Goal: Task Accomplishment & Management: Manage account settings

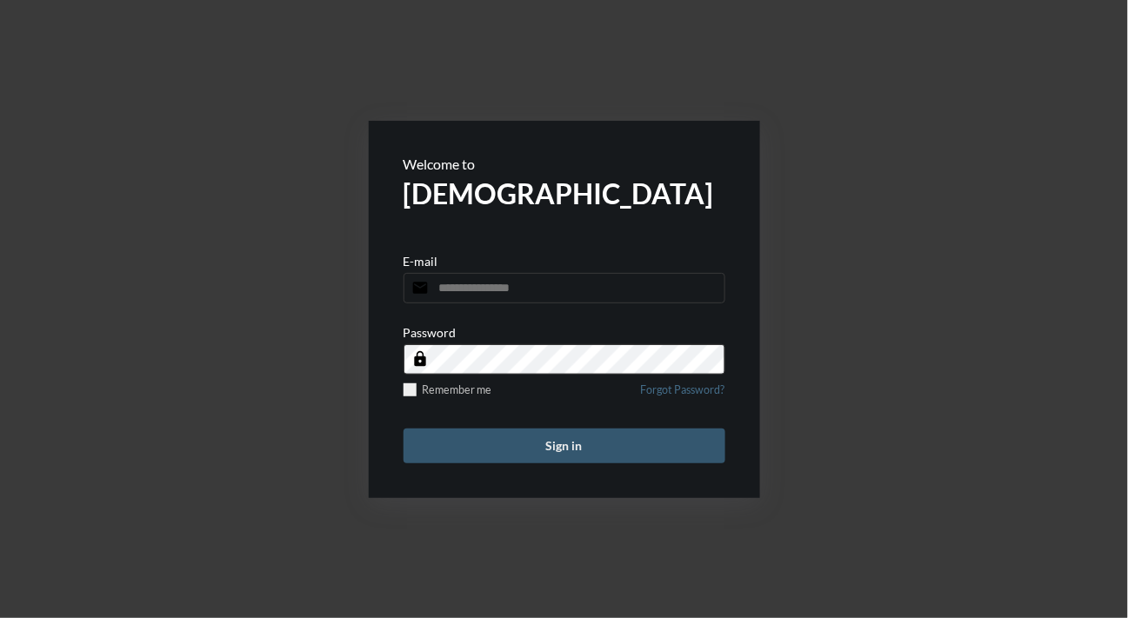
type input "**********"
click at [576, 439] on button "Sign in" at bounding box center [564, 446] width 322 height 35
type input "**********"
click at [525, 438] on button "Sign in" at bounding box center [564, 446] width 322 height 35
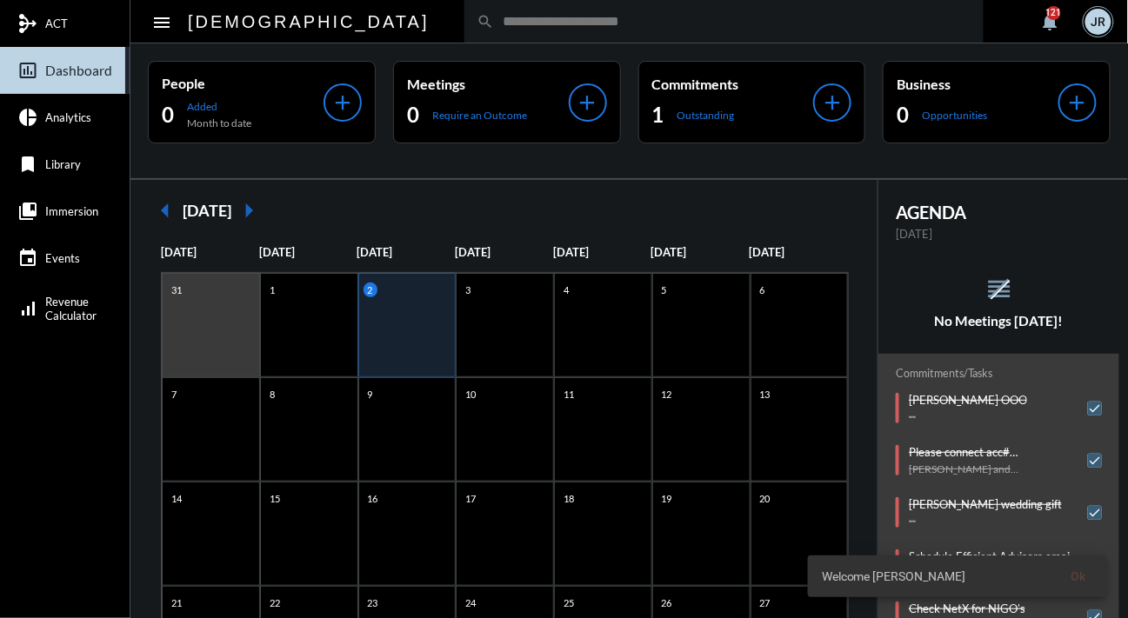
click at [923, 276] on div "reorder No Meetings [DATE]!" at bounding box center [998, 302] width 241 height 54
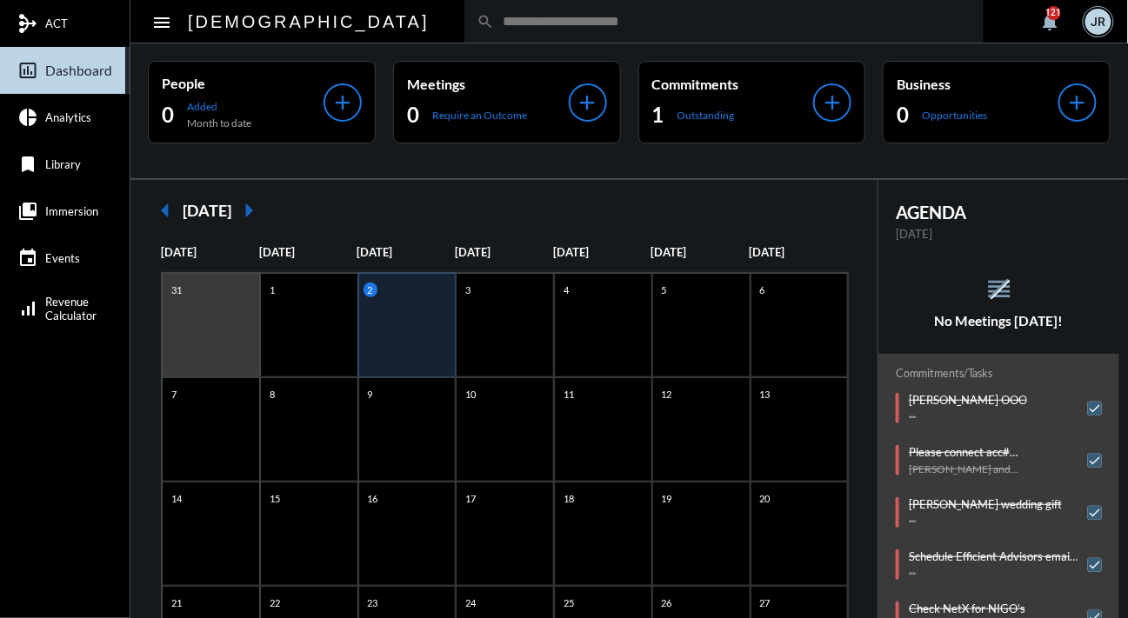
click at [888, 325] on h5 "No Meetings [DATE]!" at bounding box center [998, 321] width 241 height 16
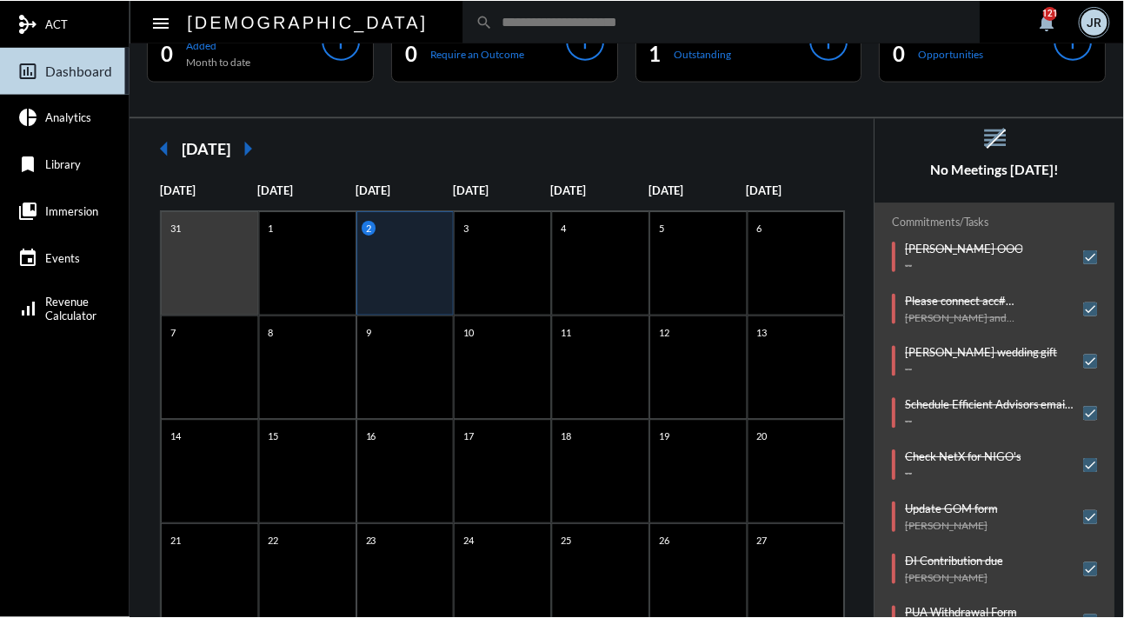
scroll to position [217, 0]
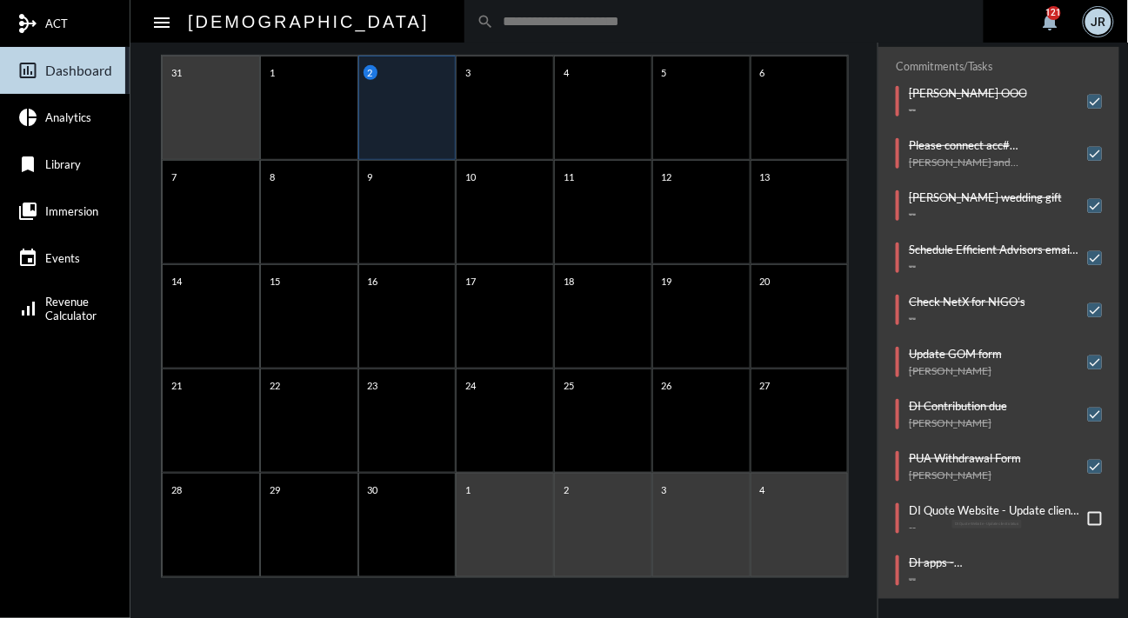
click at [952, 503] on p "DI Quote Website - Update client status" at bounding box center [993, 510] width 170 height 14
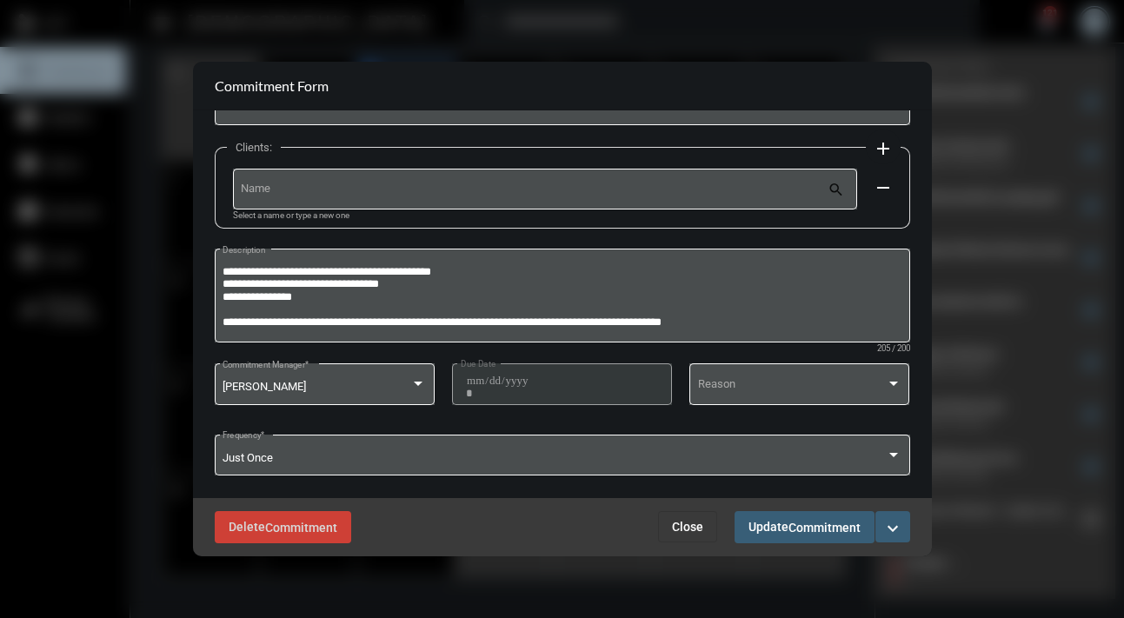
scroll to position [114, 0]
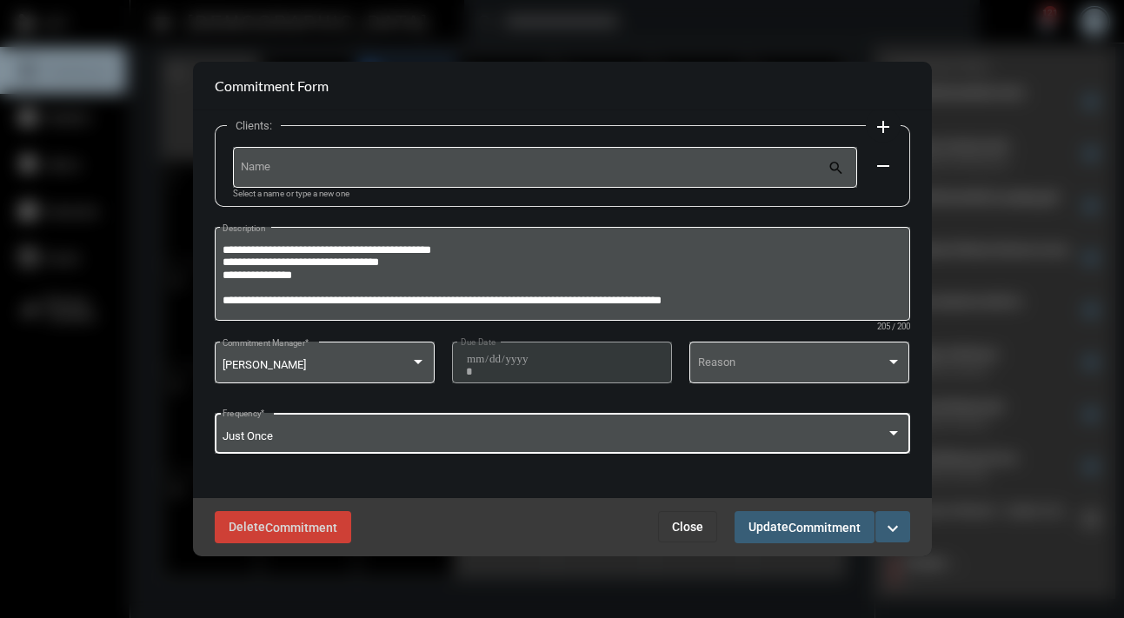
click at [895, 436] on div at bounding box center [894, 433] width 16 height 14
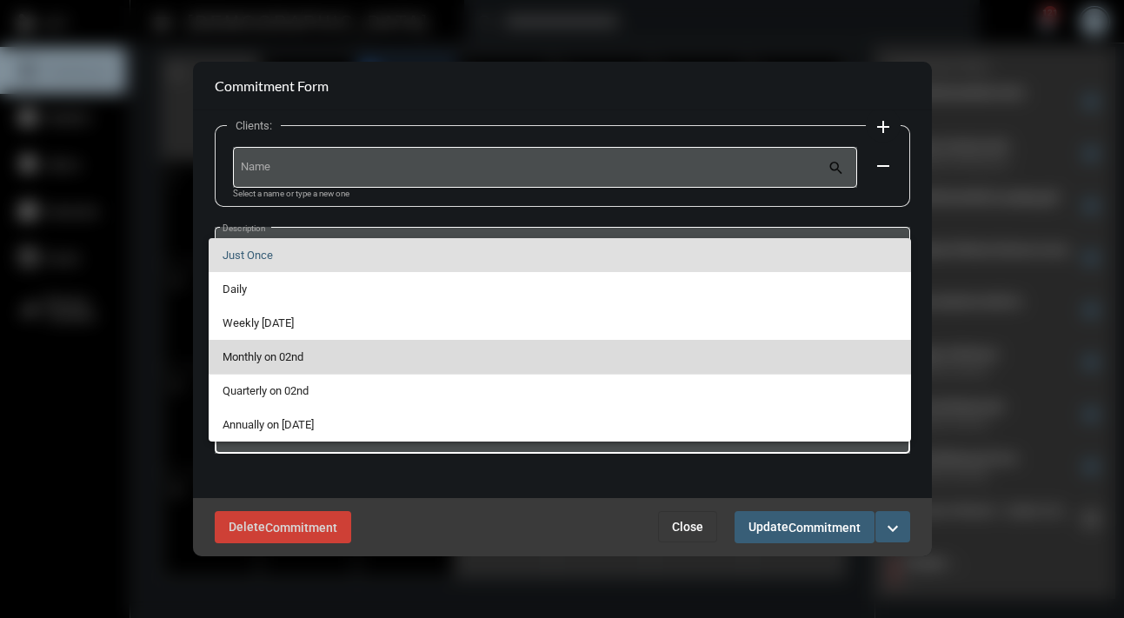
click at [296, 352] on span "Monthly on 02nd" at bounding box center [560, 357] width 675 height 34
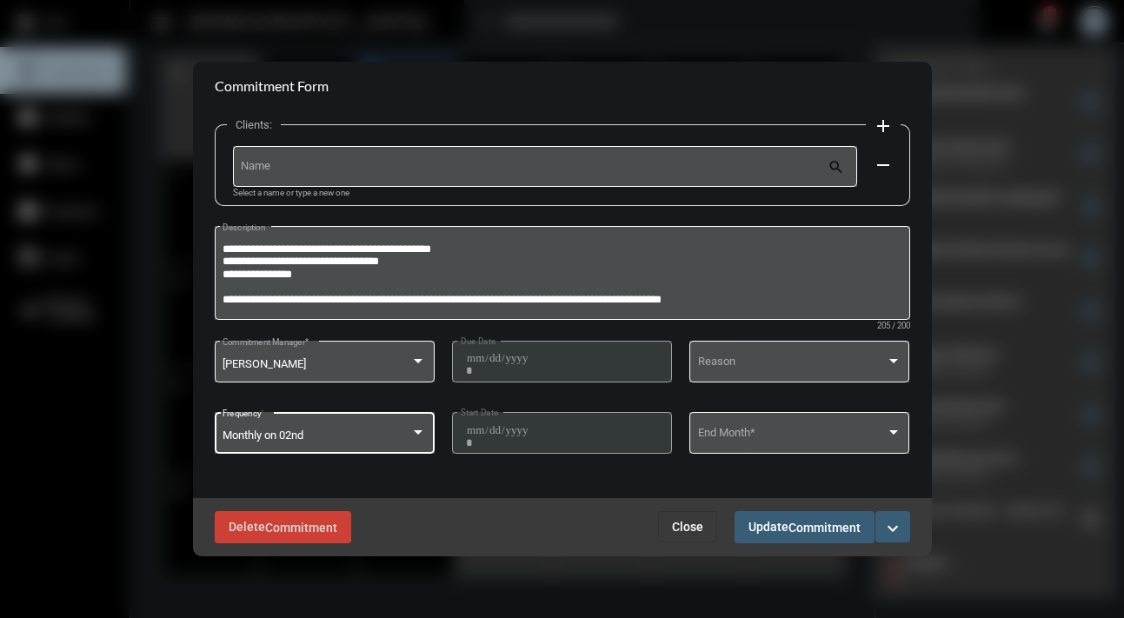
click at [836, 523] on span "Commitment" at bounding box center [824, 528] width 72 height 14
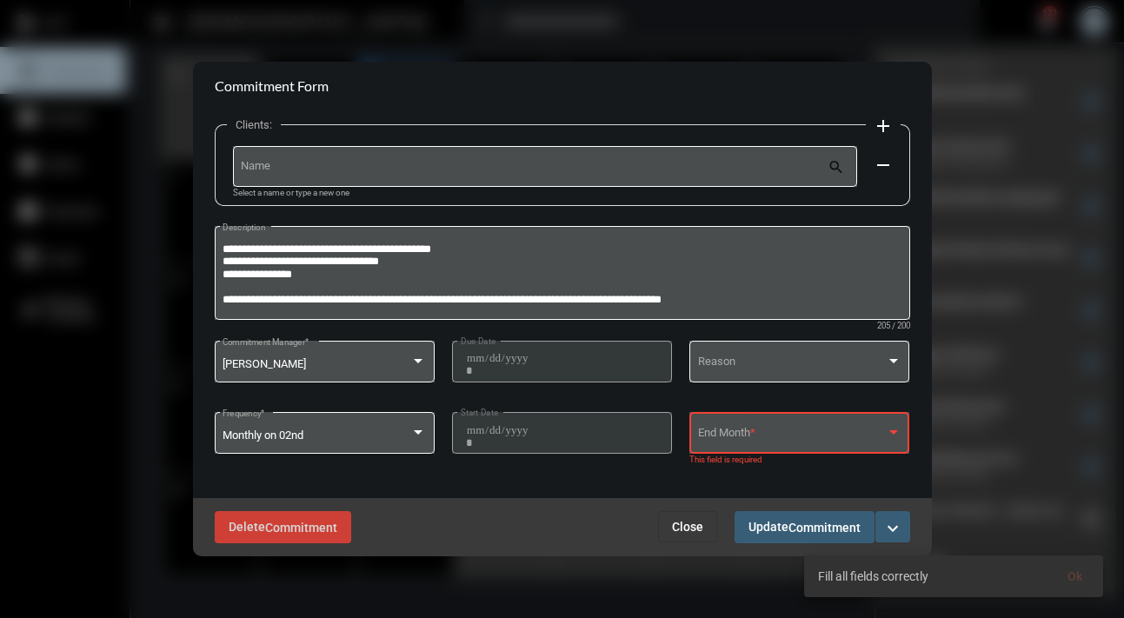
click at [893, 435] on div at bounding box center [894, 432] width 16 height 14
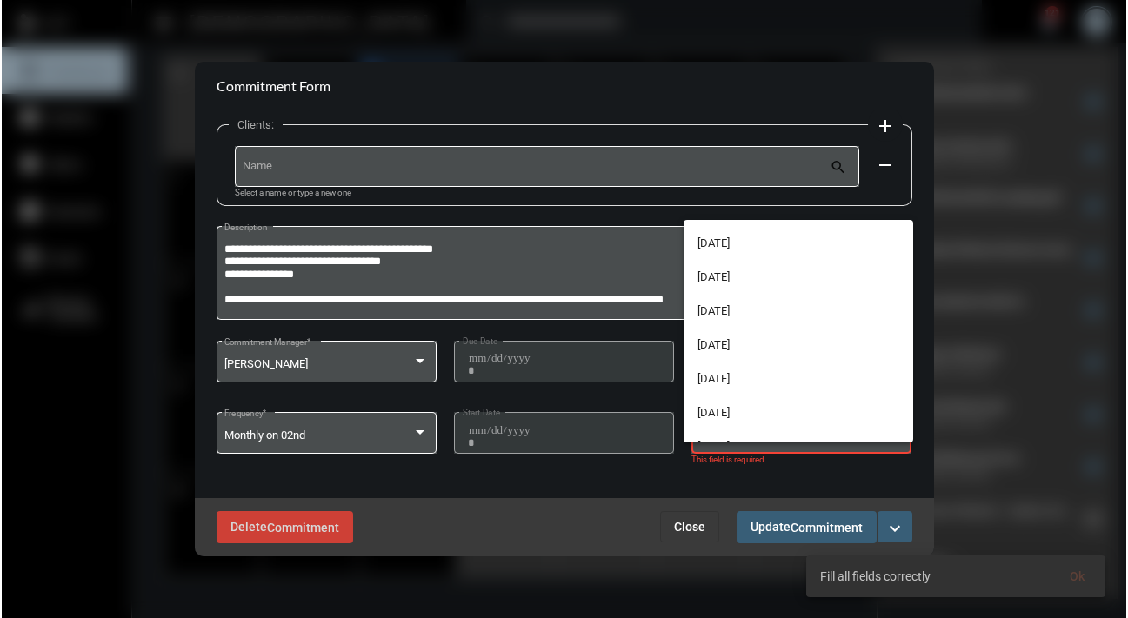
scroll to position [183, 0]
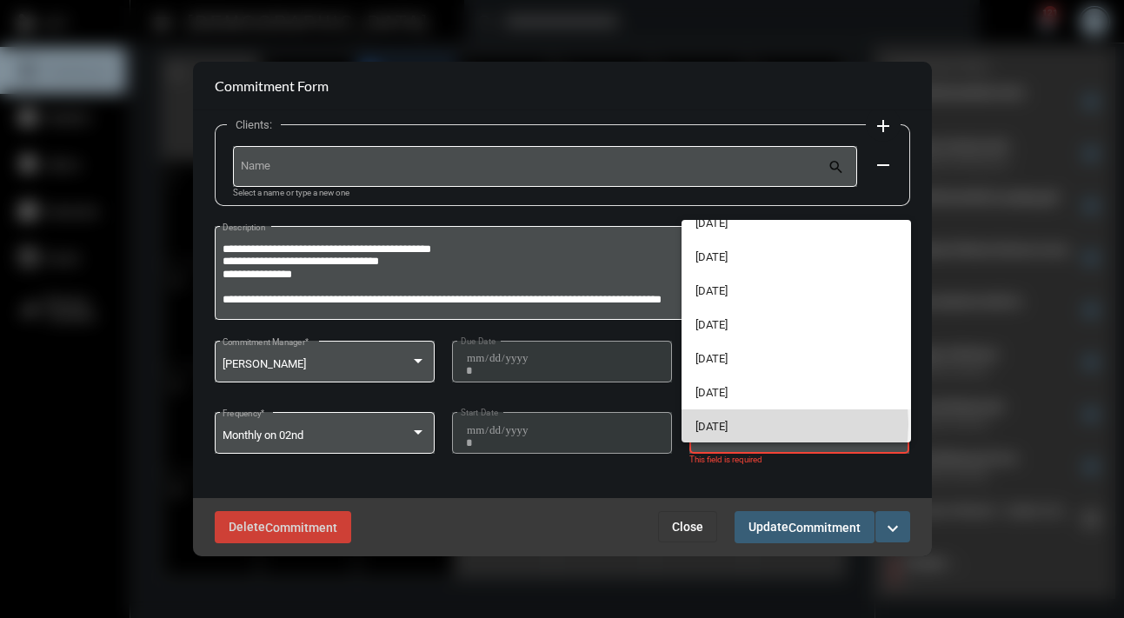
click at [757, 423] on span "[DATE]" at bounding box center [796, 426] width 202 height 34
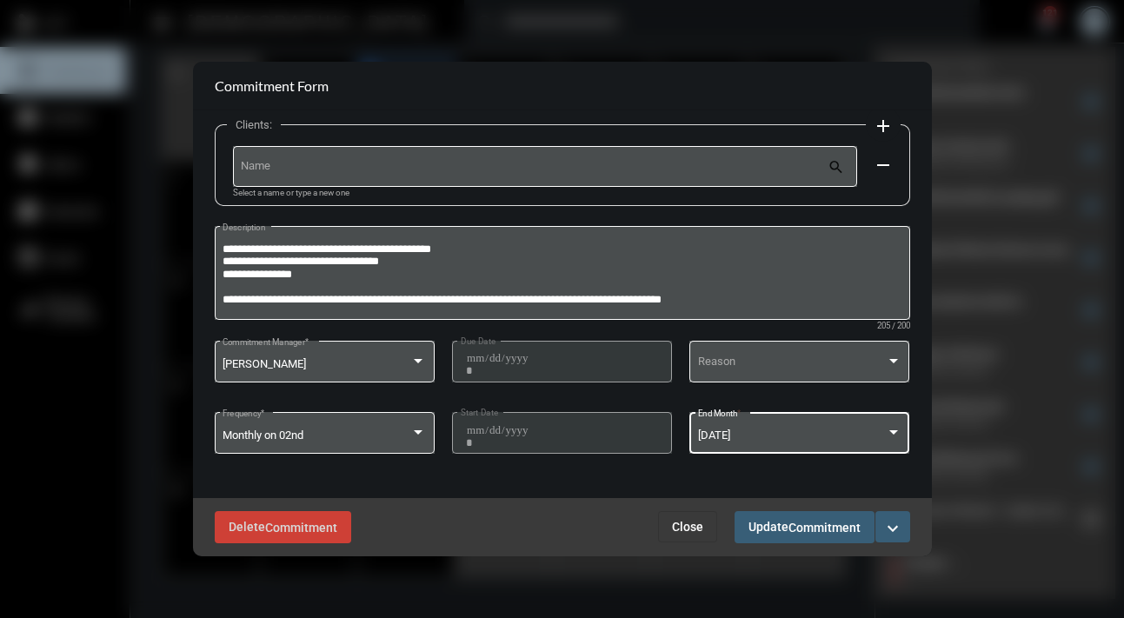
click at [802, 533] on span "Commitment" at bounding box center [824, 528] width 72 height 14
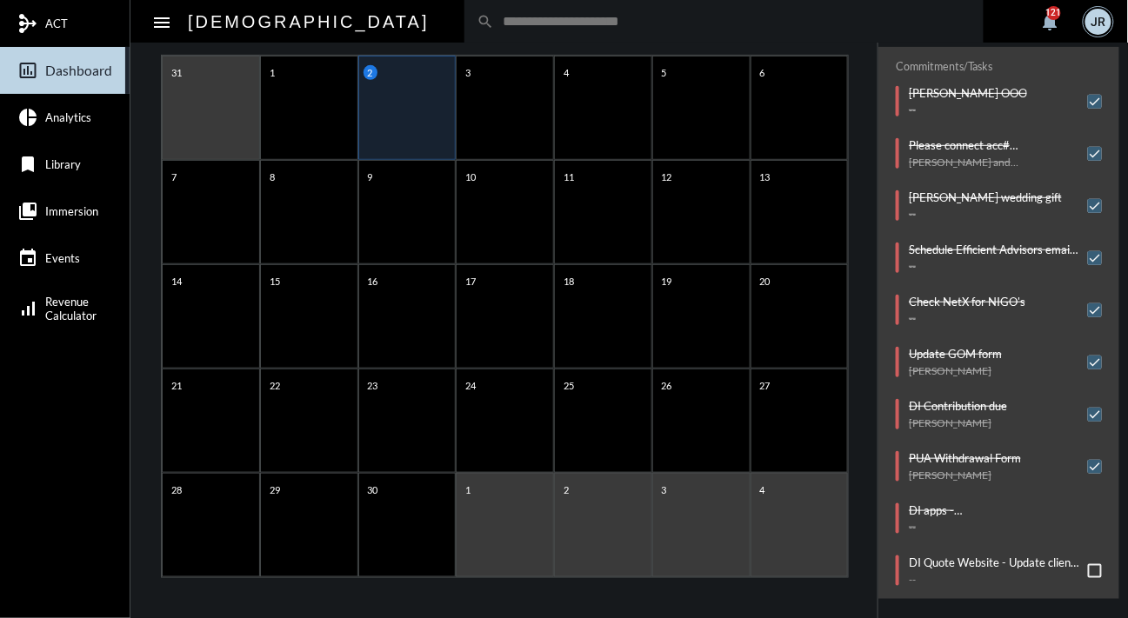
click at [865, 98] on div "arrow_left [DATE] arrow_right [DATE] [DATE] [DATE] [DATE] [DATE] [DATE] [DATE] …" at bounding box center [504, 292] width 748 height 659
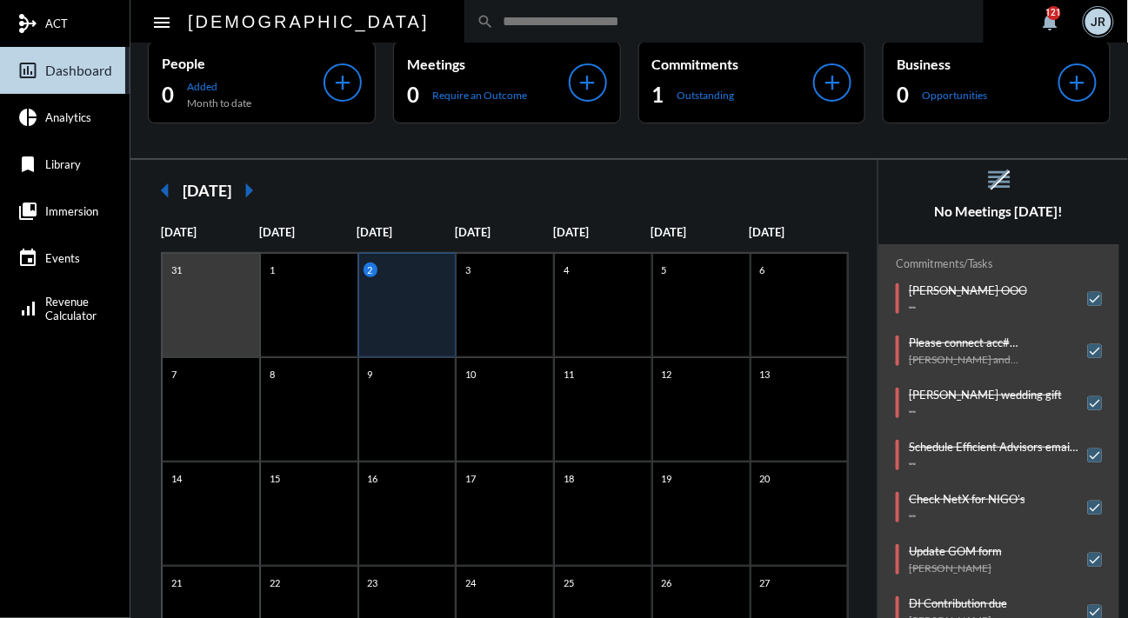
scroll to position [0, 0]
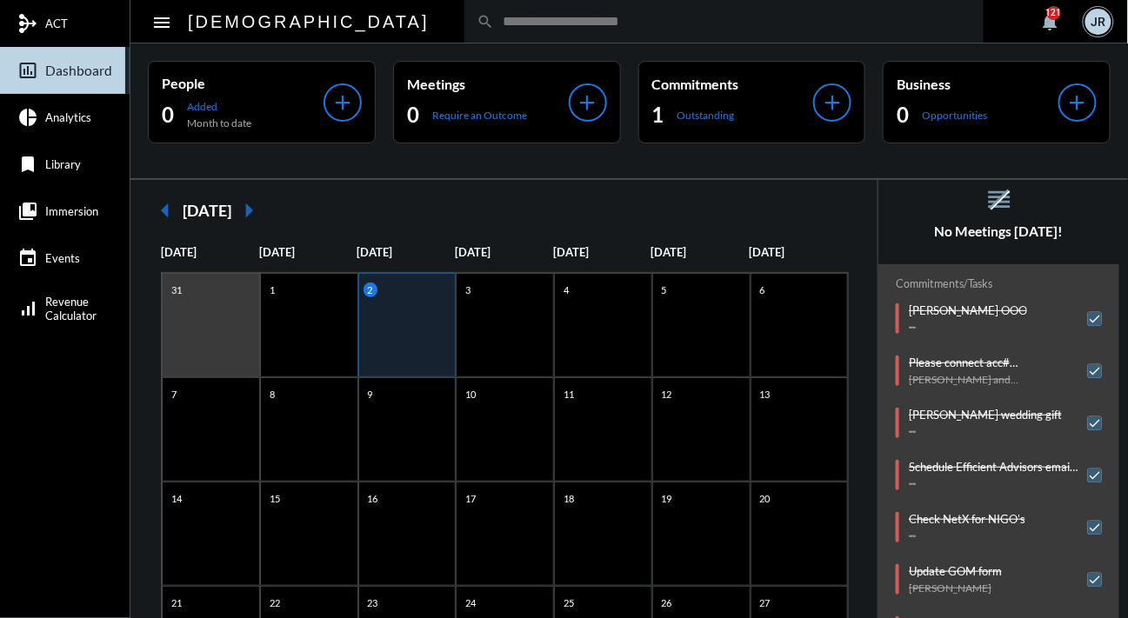
click at [266, 201] on mat-icon "arrow_right" at bounding box center [248, 210] width 35 height 35
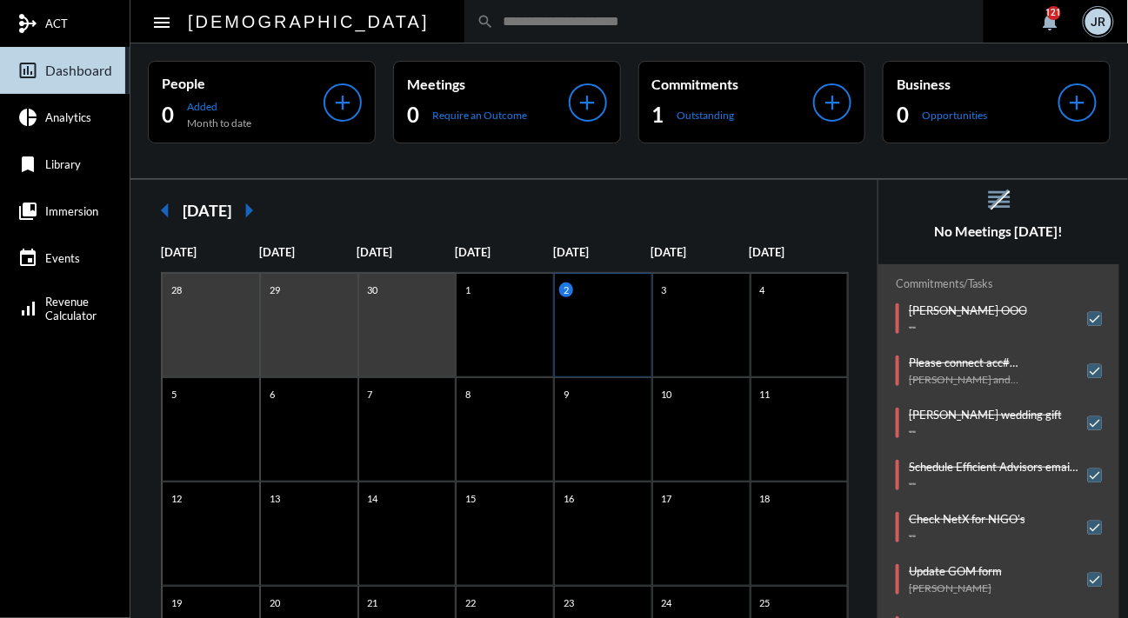
click at [600, 311] on div "2" at bounding box center [603, 325] width 98 height 104
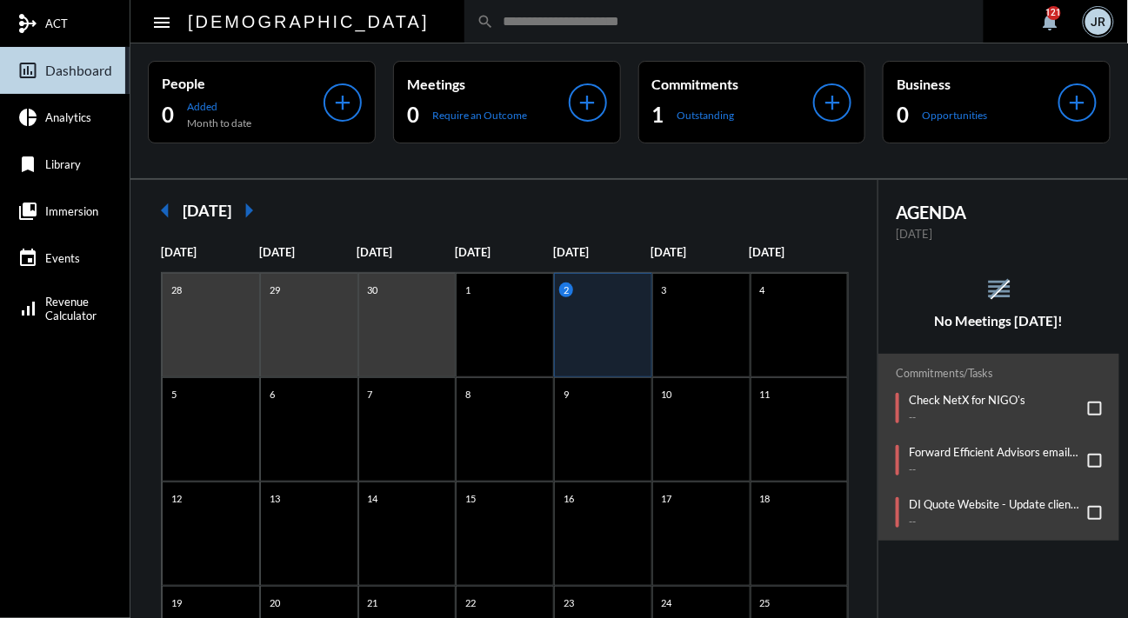
click at [161, 208] on mat-icon "arrow_left" at bounding box center [165, 210] width 35 height 35
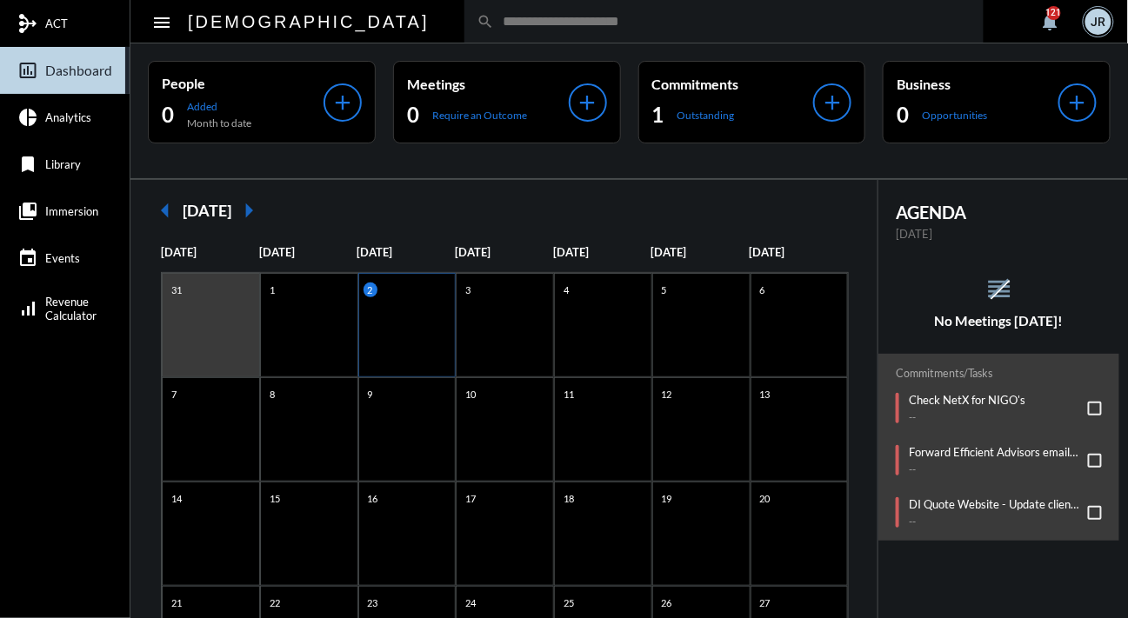
click at [434, 314] on div "2" at bounding box center [407, 325] width 98 height 104
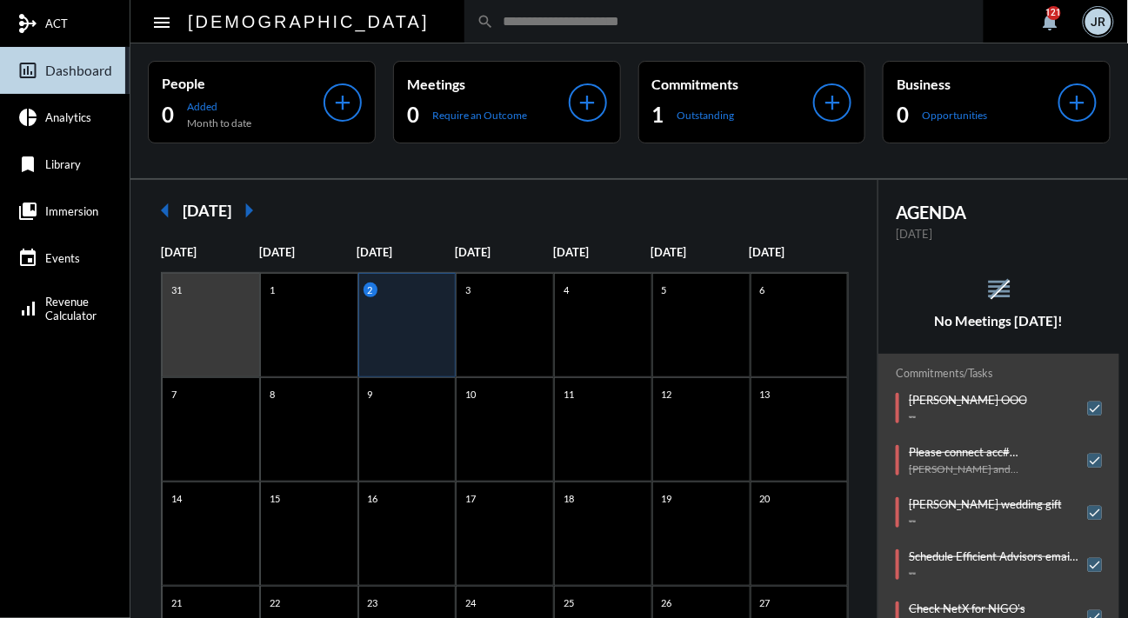
click at [880, 354] on div "Commitments/Tasks [PERSON_NAME] OOO -- Please connect acc# TUM071687 to LBS [PE…" at bounding box center [998, 630] width 241 height 552
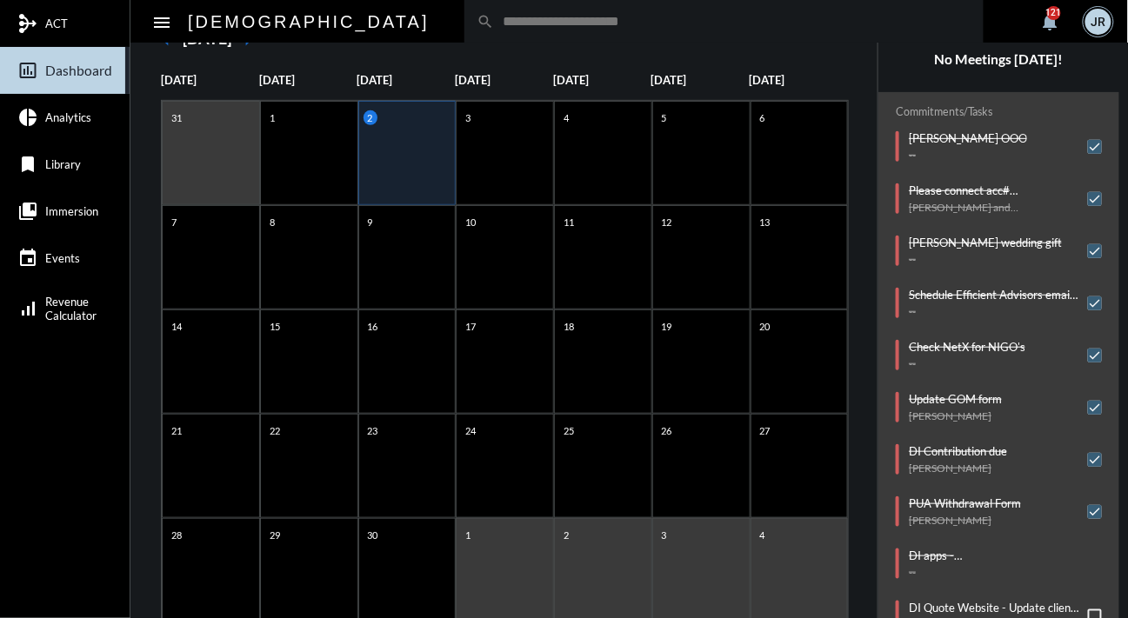
scroll to position [217, 0]
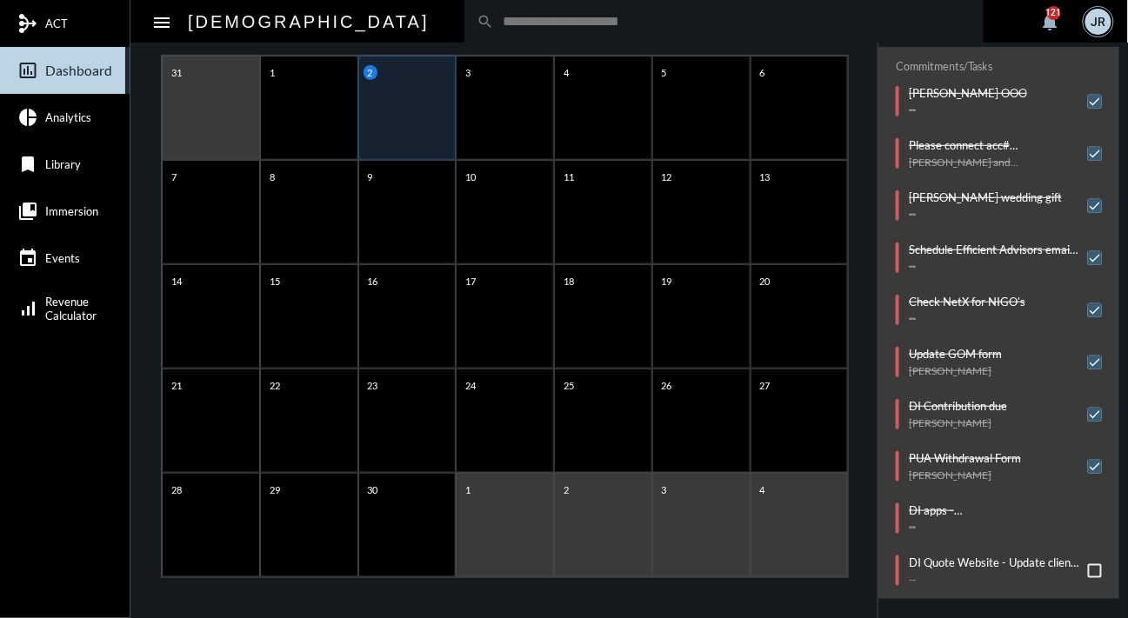
click at [1088, 564] on span at bounding box center [1095, 571] width 14 height 14
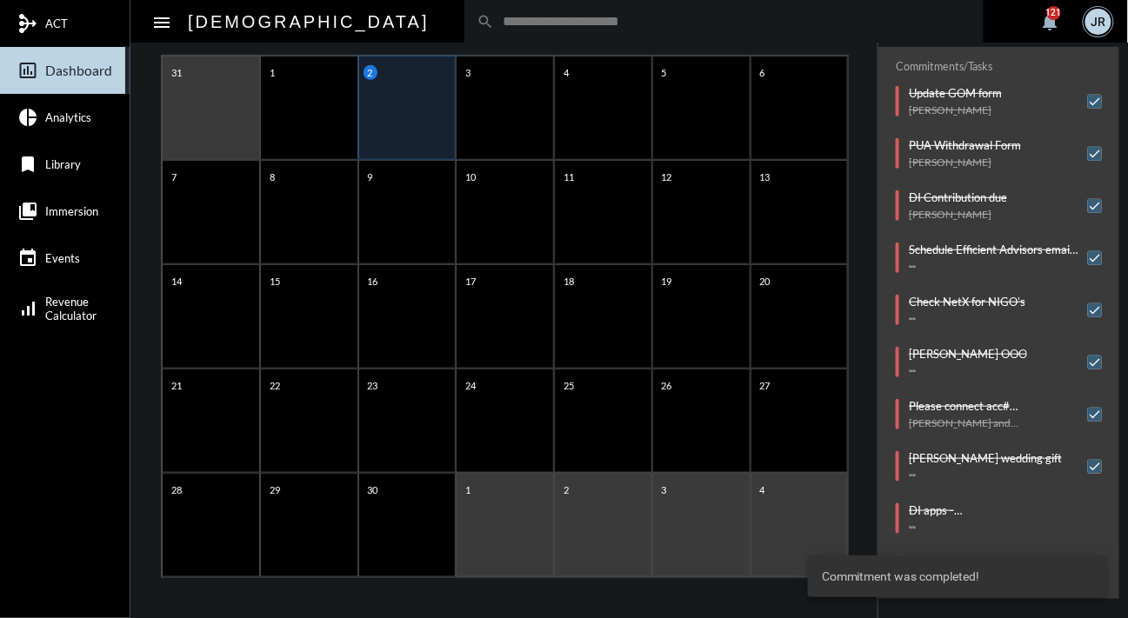
click at [854, 113] on div "[DATE] [DATE] [DATE] [DATE] [DATE] [DATE] [DATE] 31 1 2 3 4 5 6 7 8 9 10 11 12 …" at bounding box center [504, 303] width 712 height 550
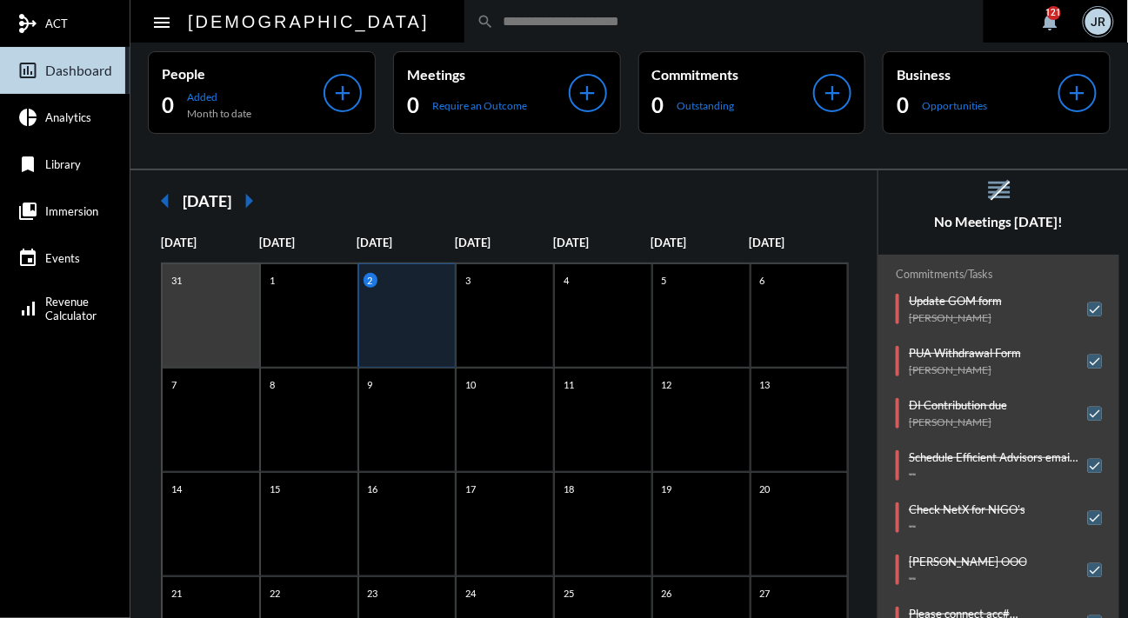
scroll to position [0, 0]
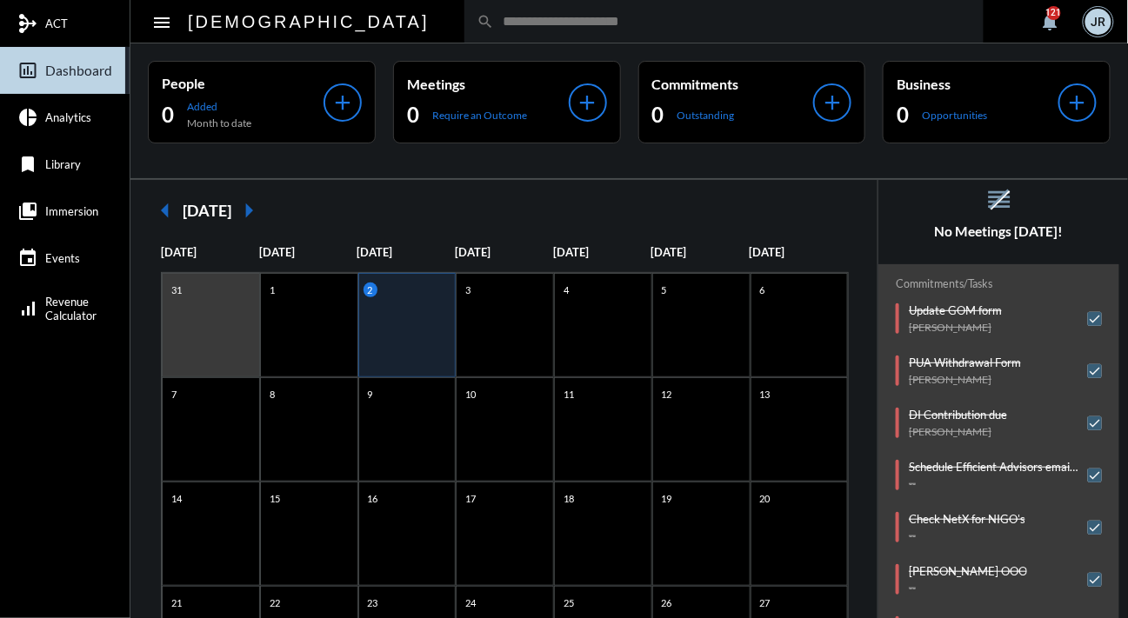
click at [266, 208] on mat-icon "arrow_right" at bounding box center [248, 210] width 35 height 35
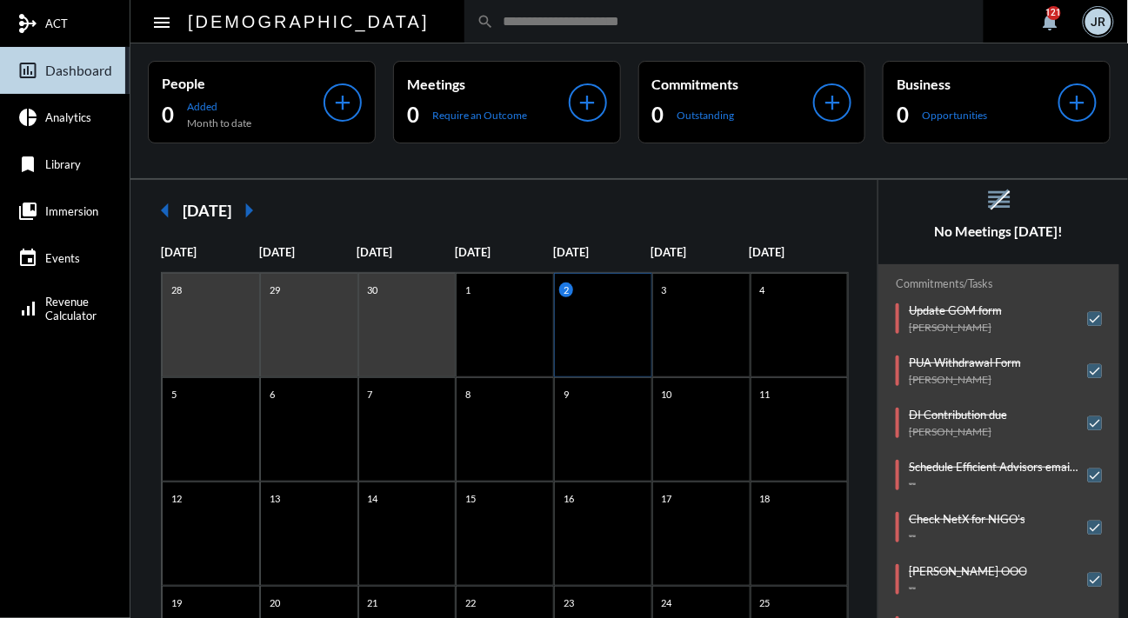
click at [593, 297] on div "2" at bounding box center [603, 325] width 98 height 104
